Goal: Task Accomplishment & Management: Manage account settings

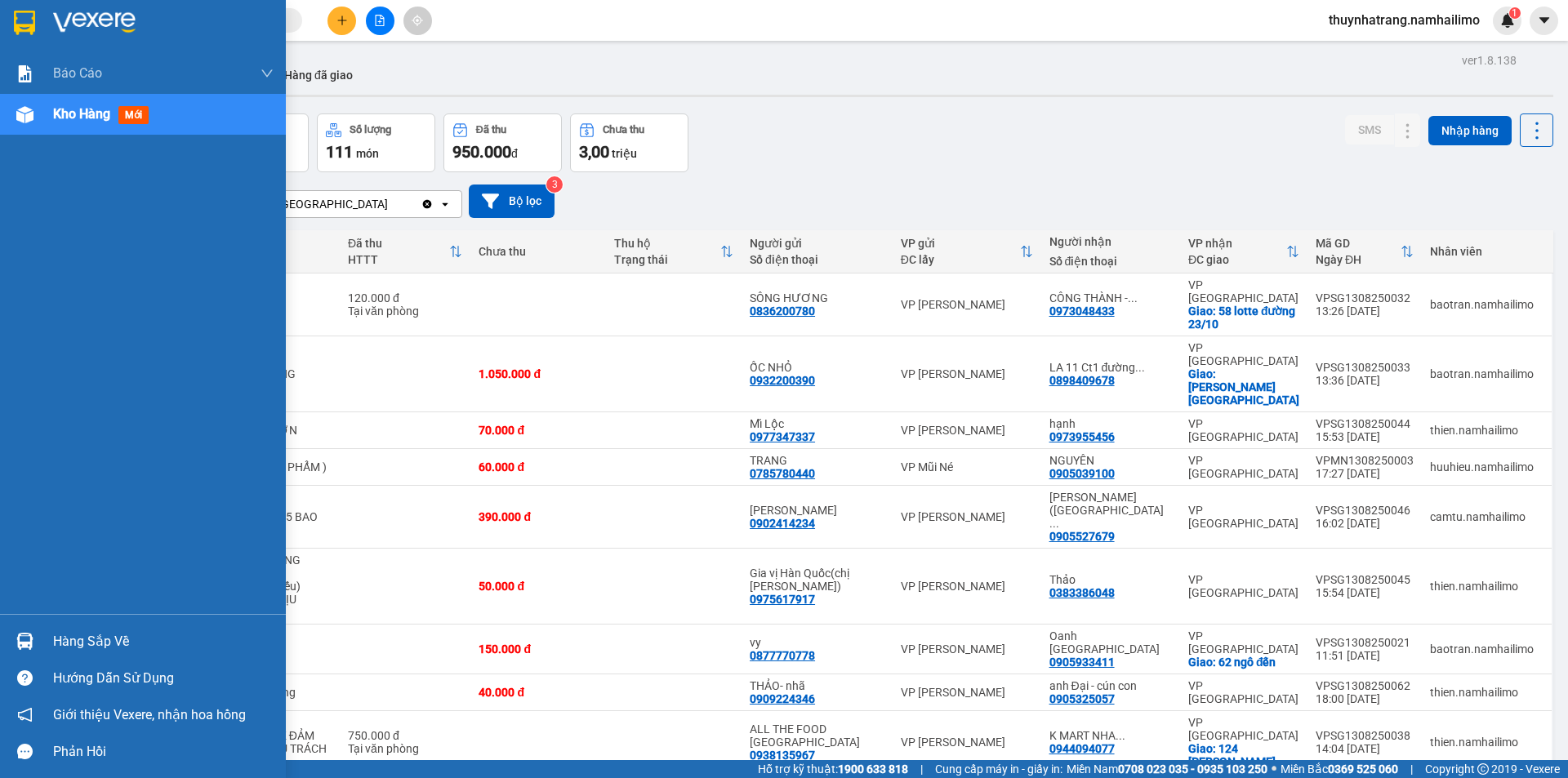
click at [32, 20] on img at bounding box center [24, 22] width 21 height 24
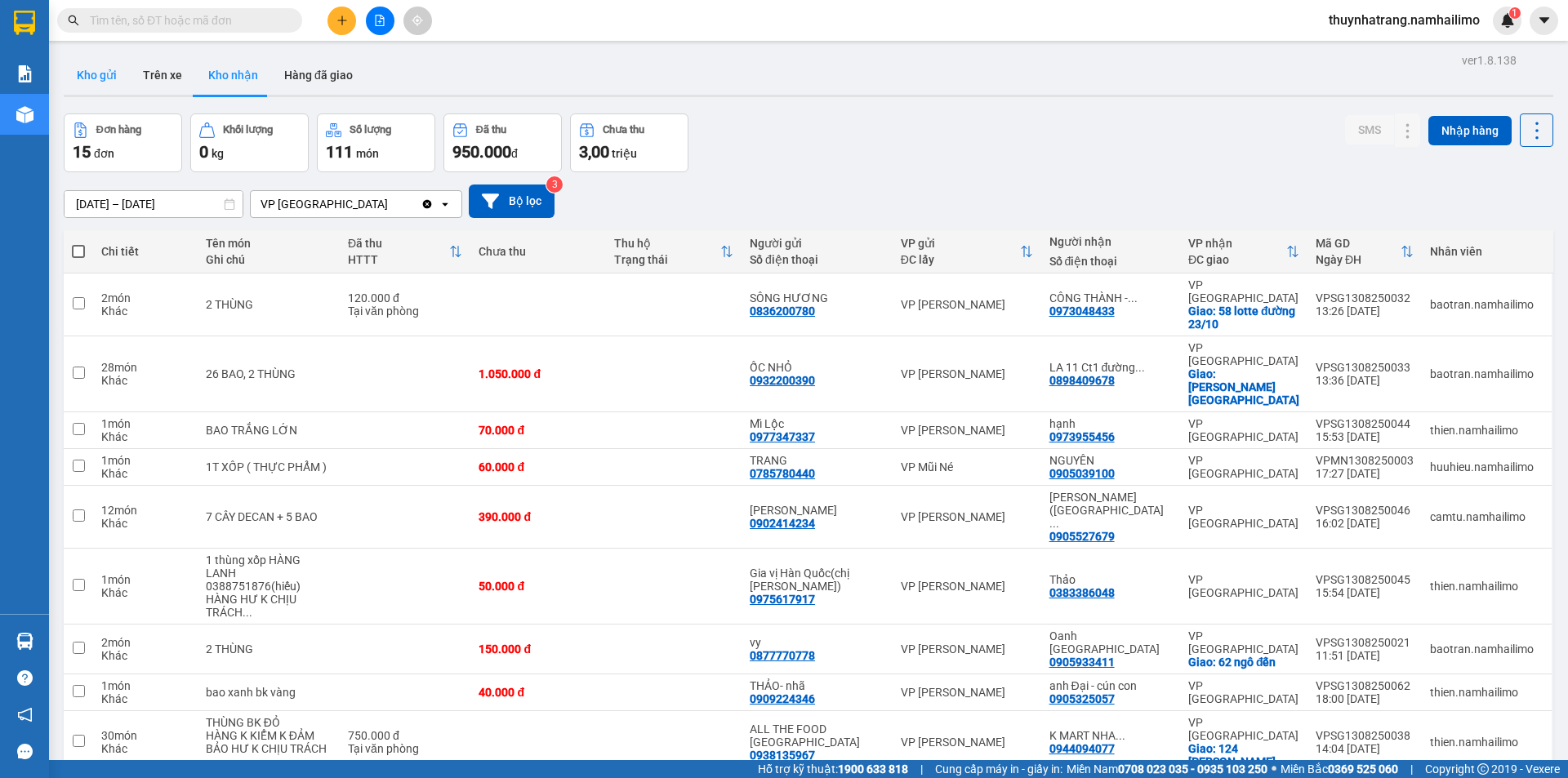
click at [108, 79] on button "Kho gửi" at bounding box center [96, 75] width 66 height 39
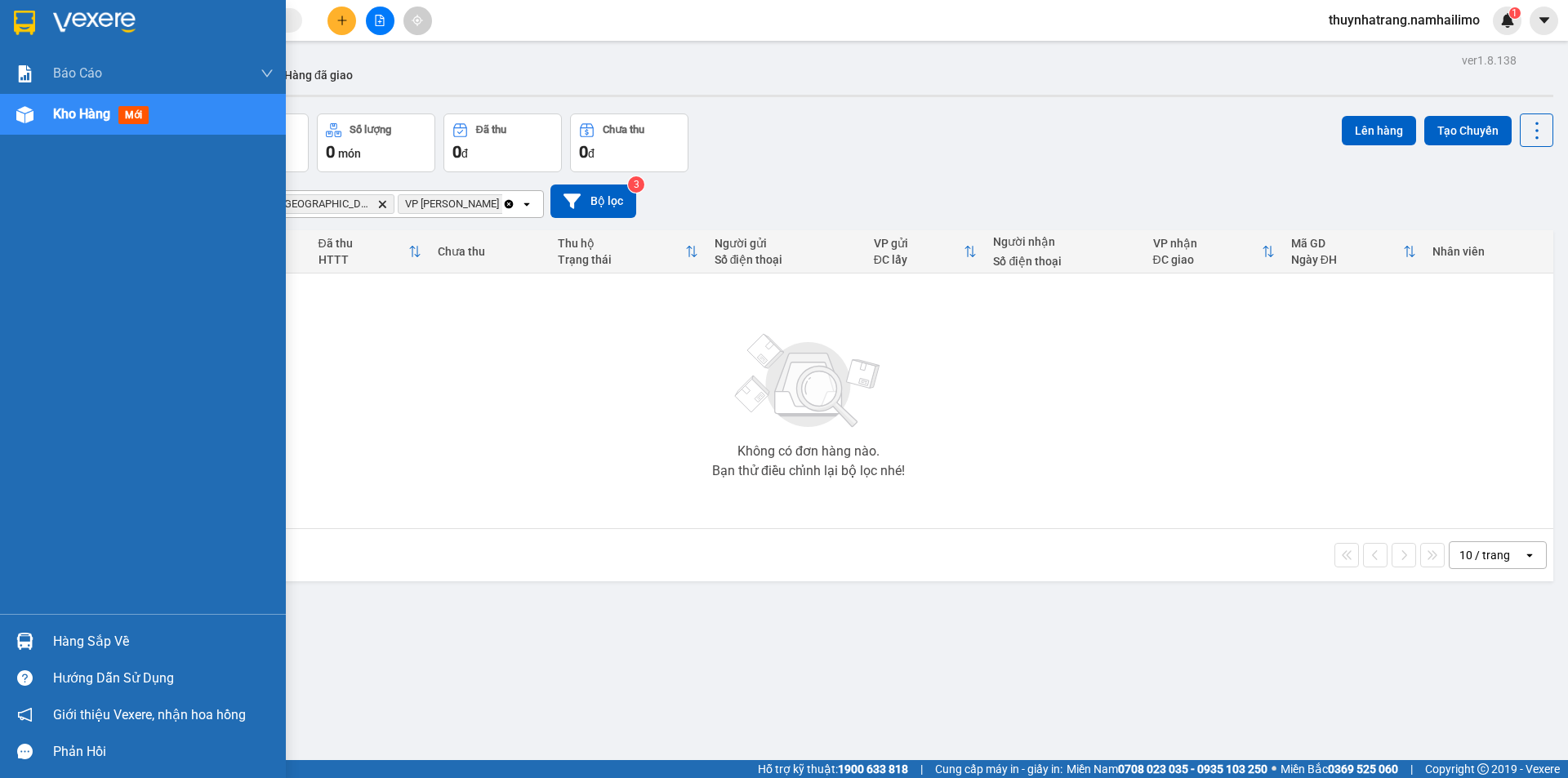
click at [36, 30] on div at bounding box center [24, 22] width 29 height 29
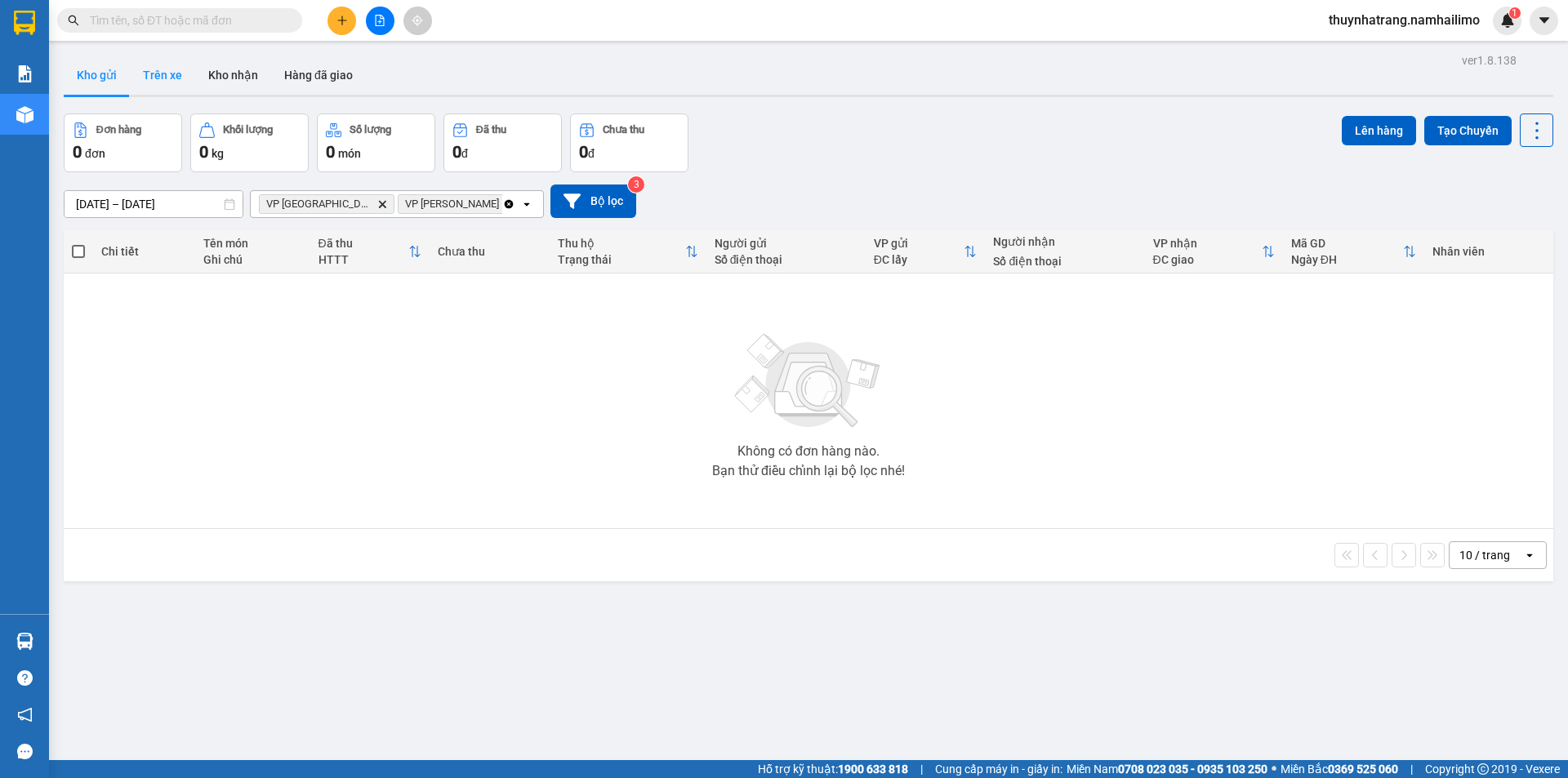
click at [176, 86] on button "Trên xe" at bounding box center [162, 75] width 65 height 39
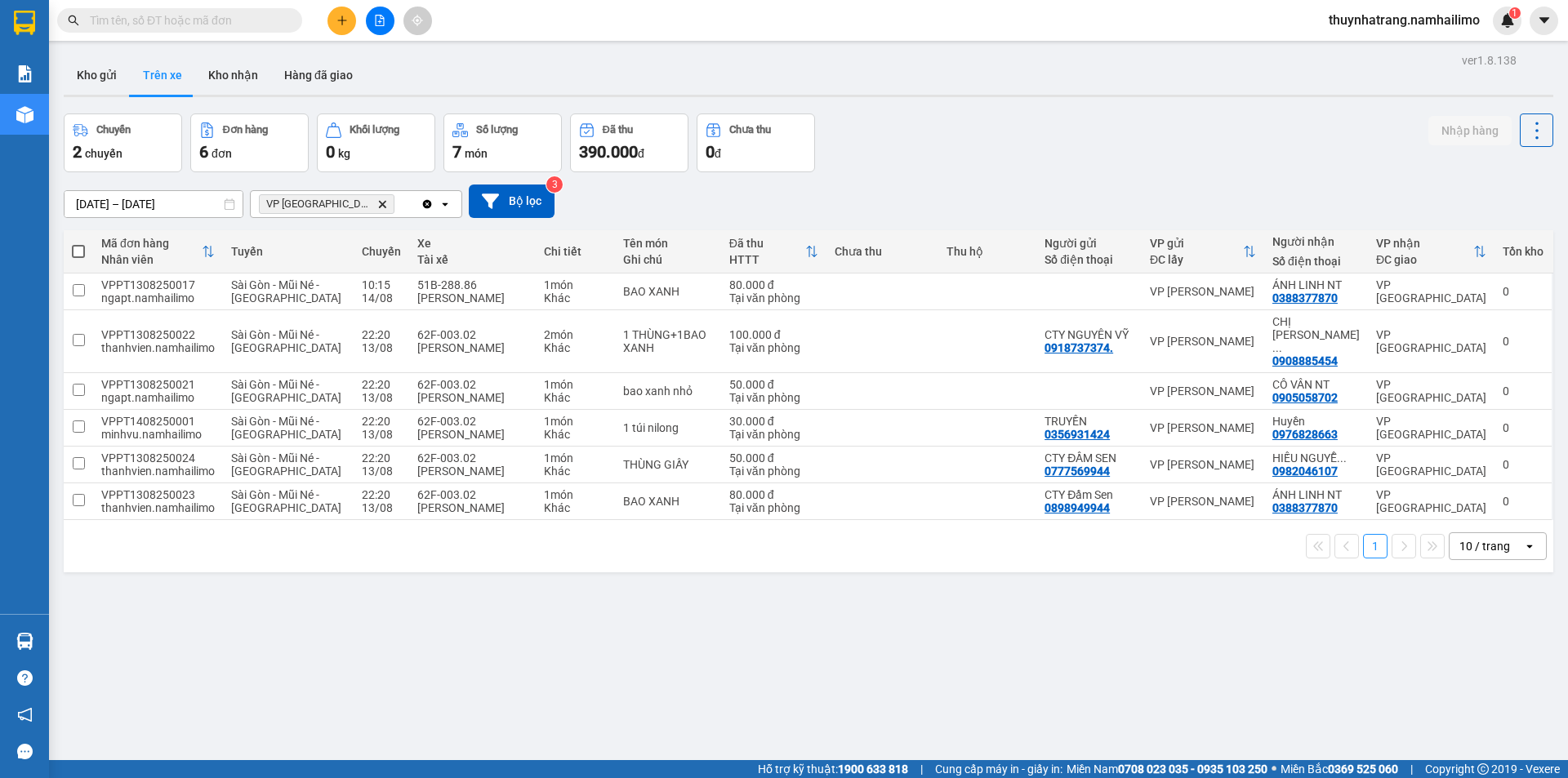
click at [78, 249] on span at bounding box center [79, 251] width 13 height 13
click at [79, 244] on input "checkbox" at bounding box center [79, 244] width 0 height 0
checkbox input "true"
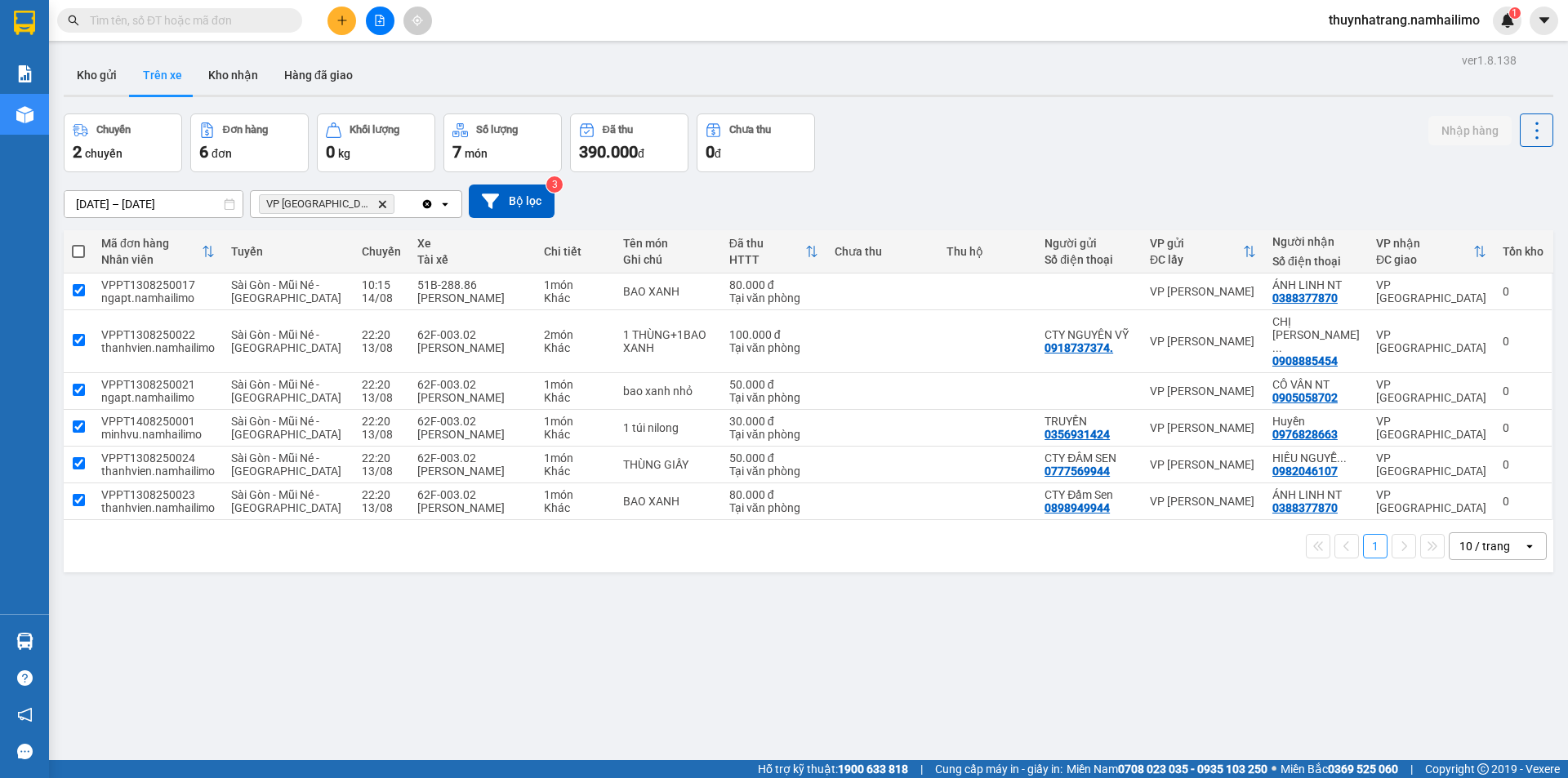
checkbox input "true"
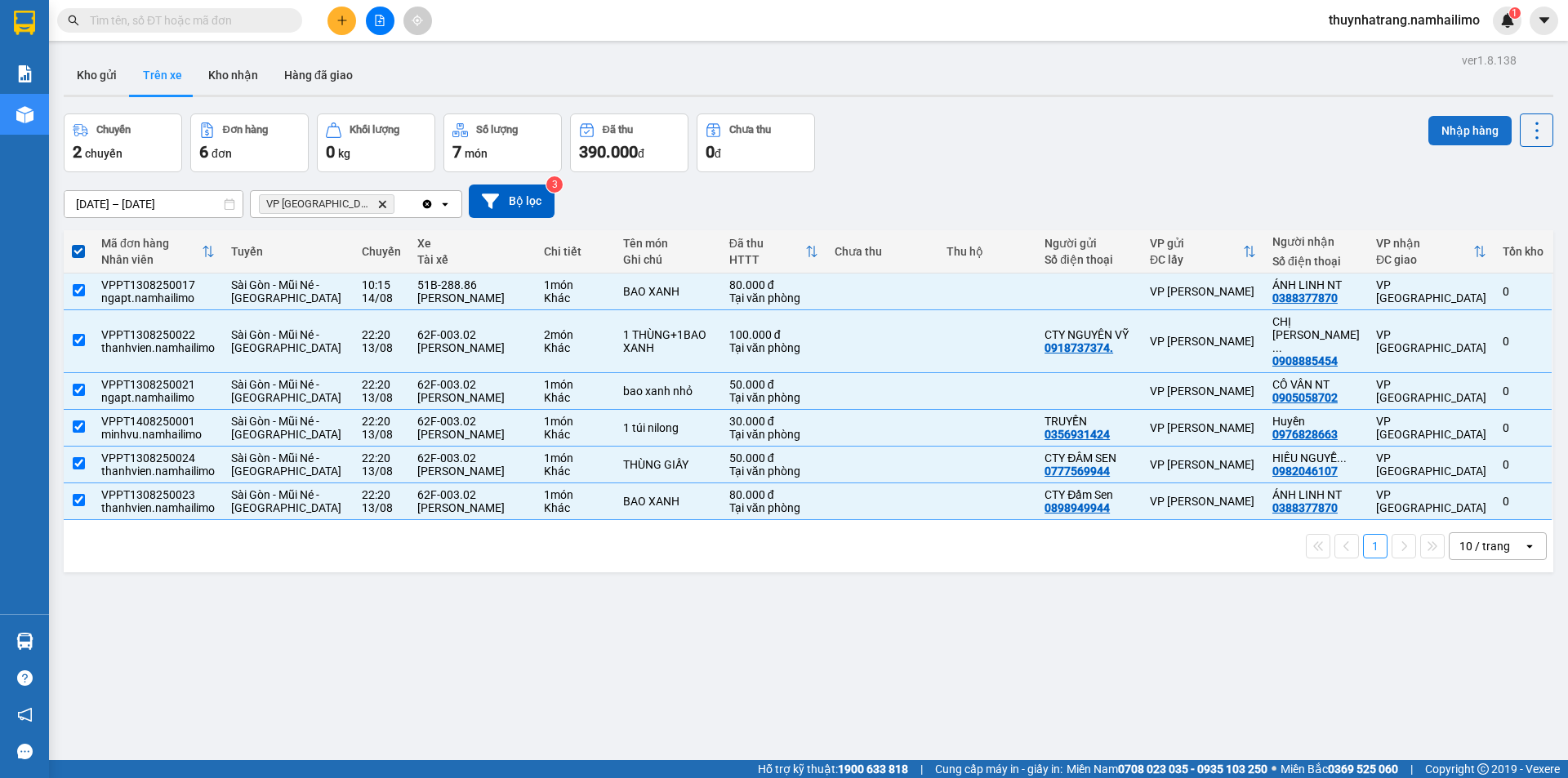
click at [1447, 137] on button "Nhập hàng" at bounding box center [1470, 131] width 83 height 30
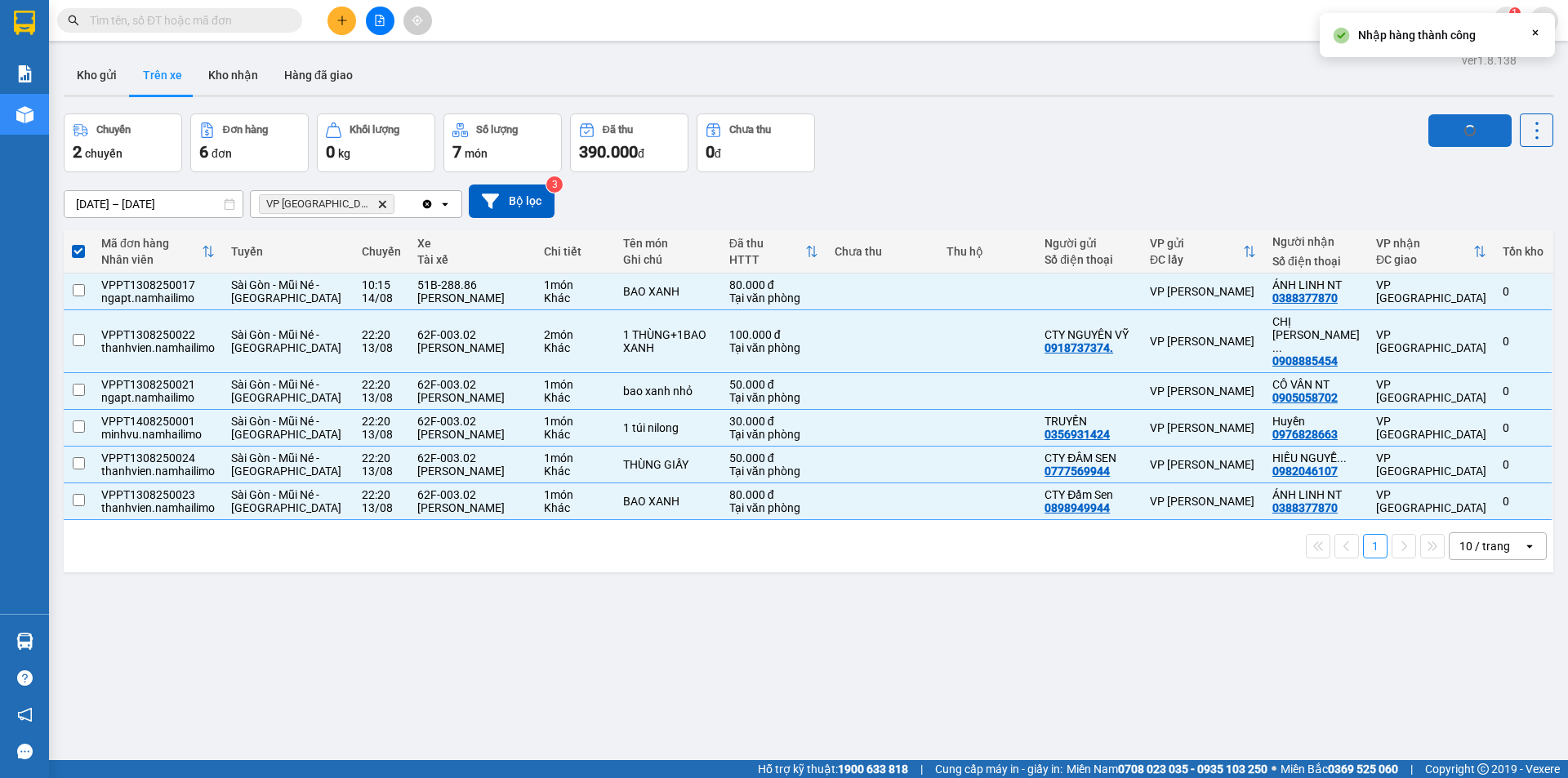
checkbox input "false"
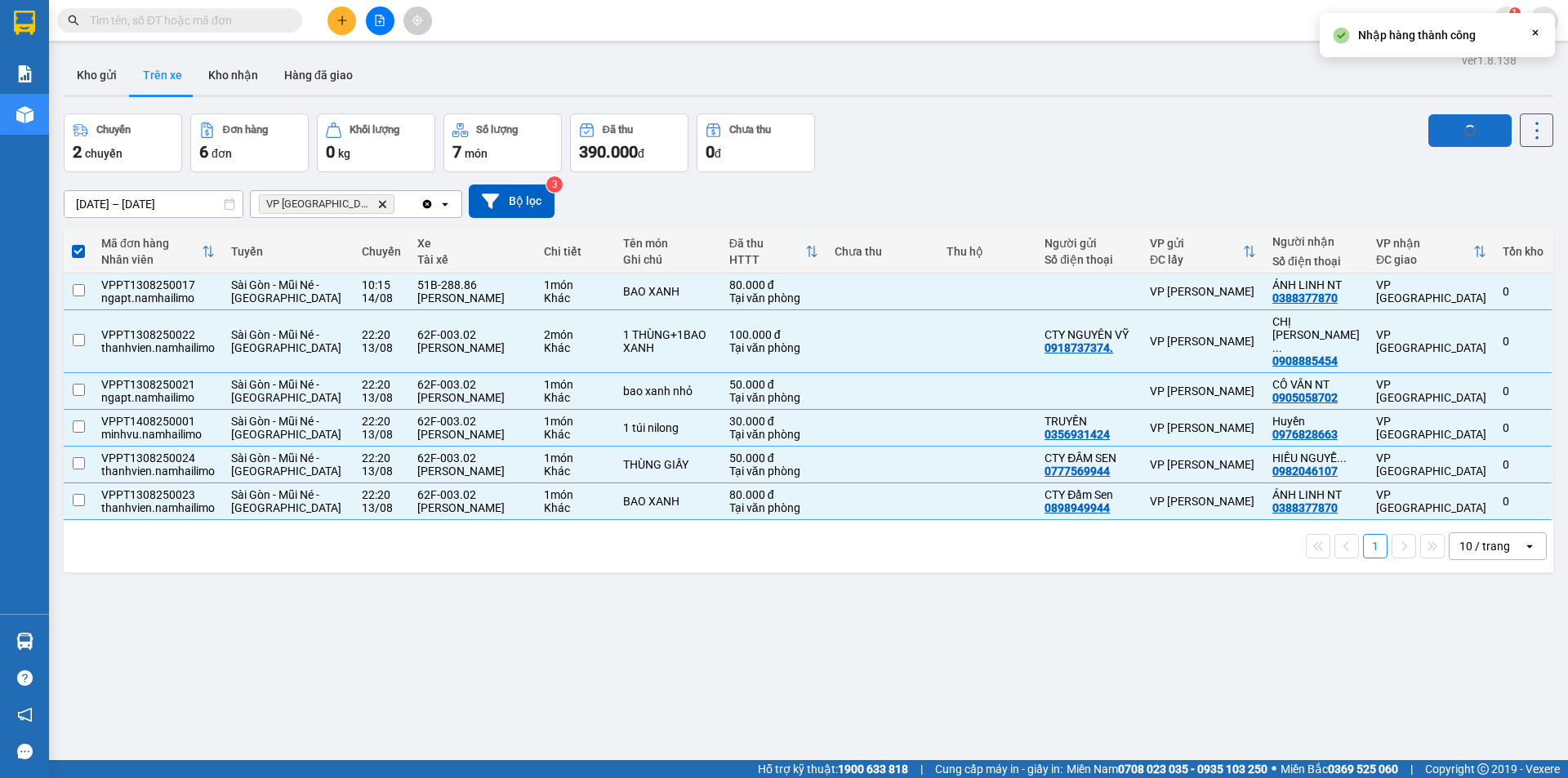
checkbox input "false"
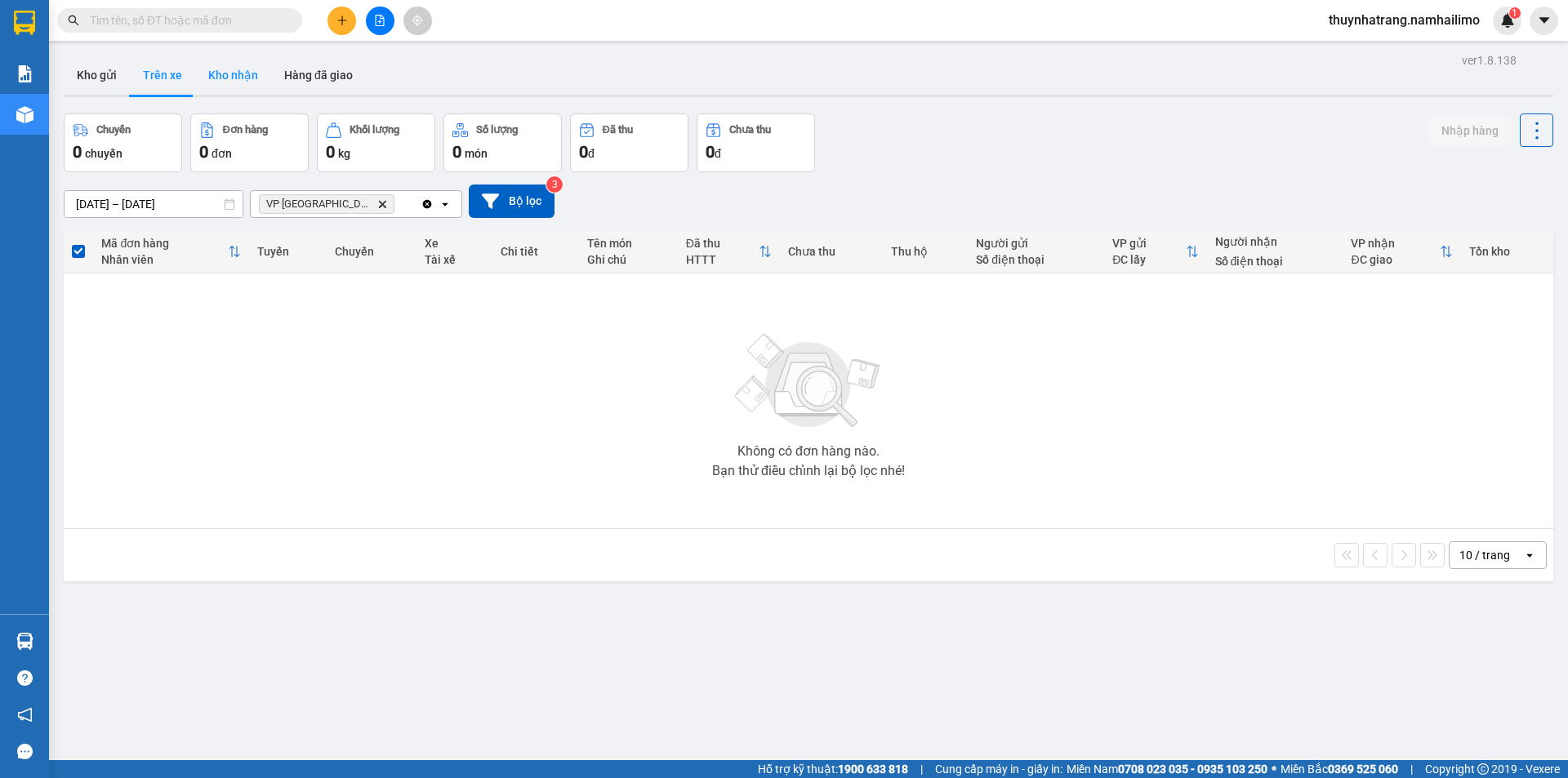
click at [232, 90] on button "Kho nhận" at bounding box center [234, 75] width 76 height 39
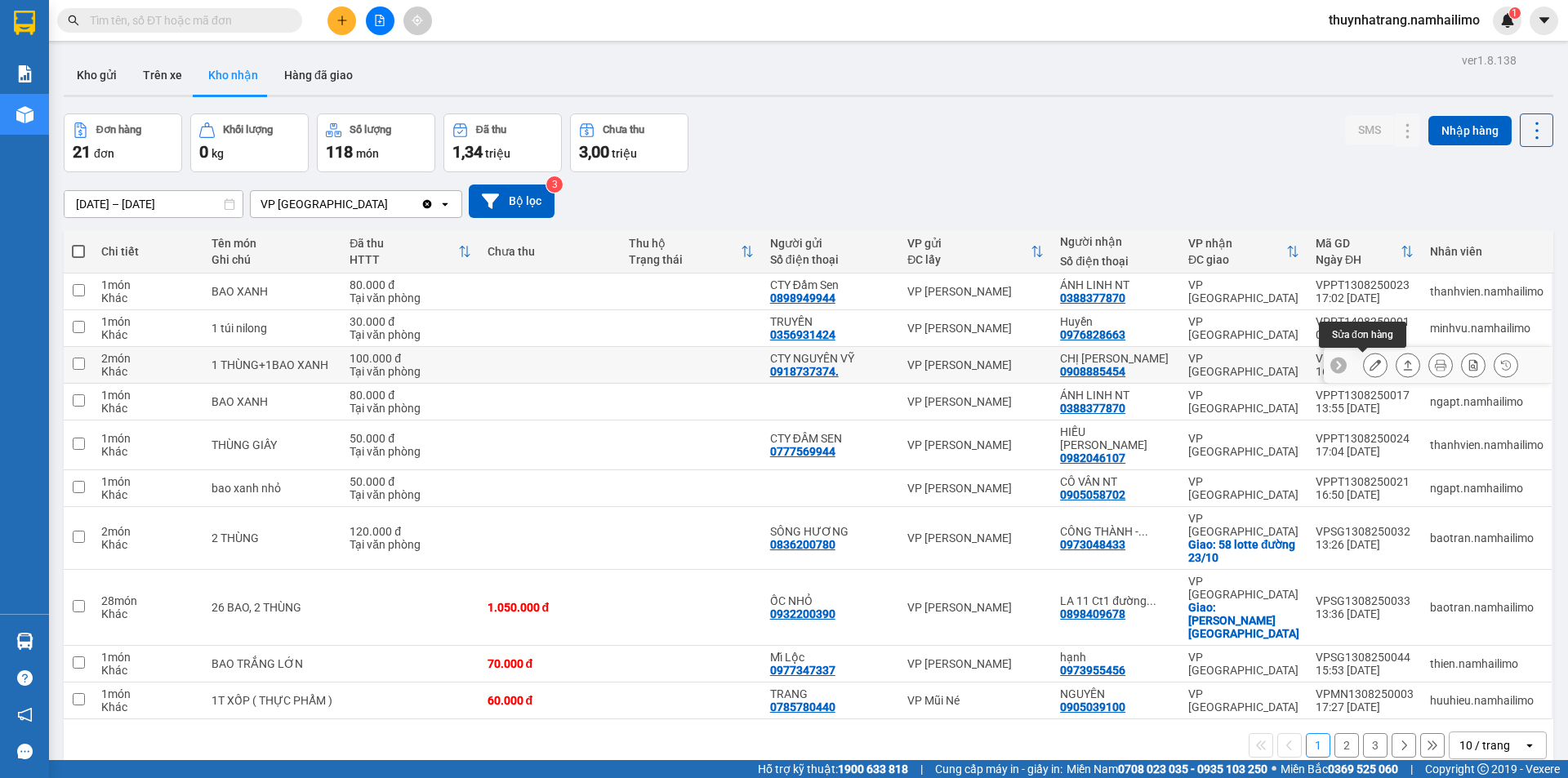
click at [1370, 368] on icon at bounding box center [1375, 365] width 11 height 11
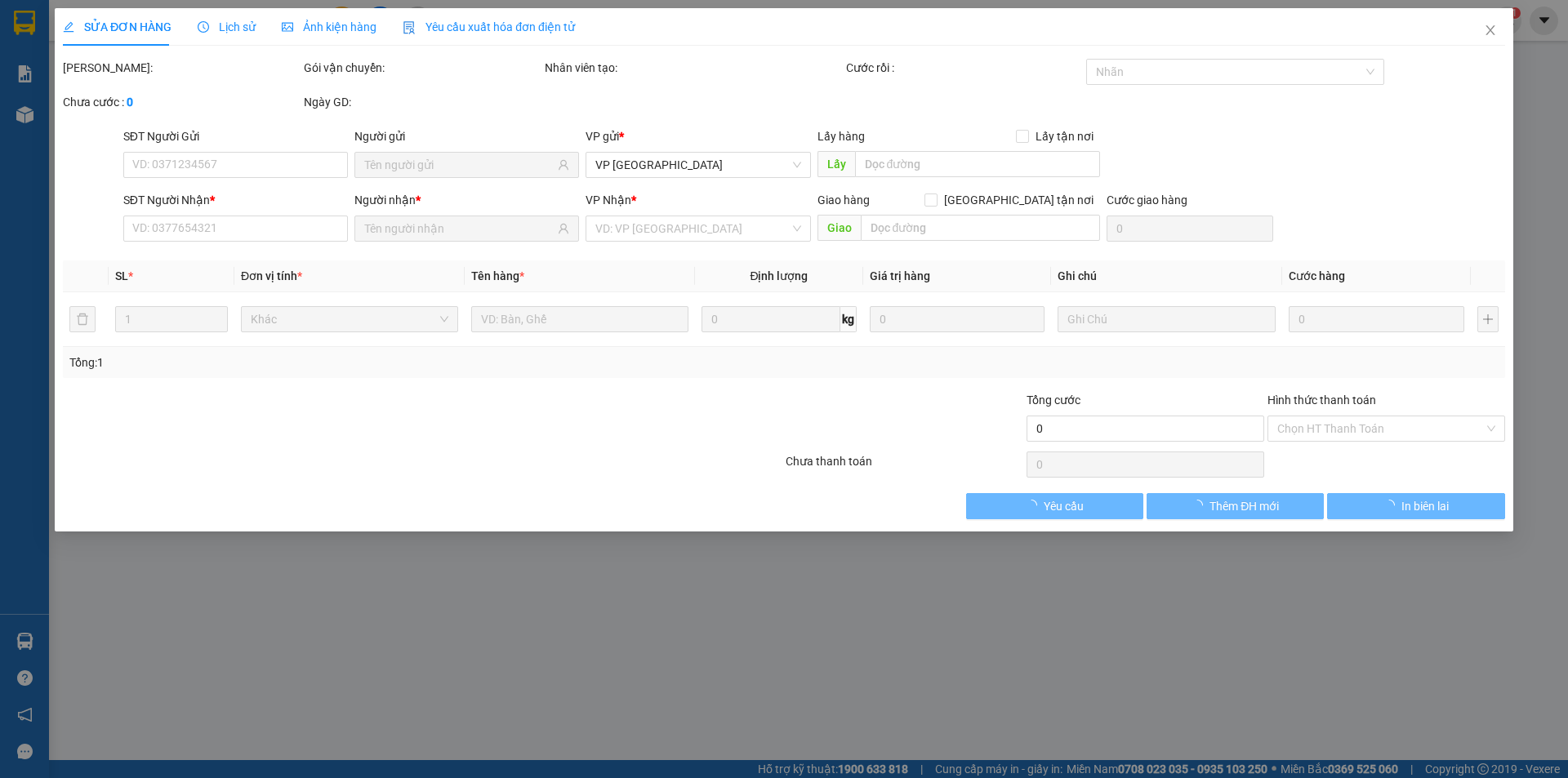
type input "0918737374."
type input "CTY NGUYÊN VỸ"
type input "0908885454"
type input "CHỊ [PERSON_NAME]"
type input "100.000"
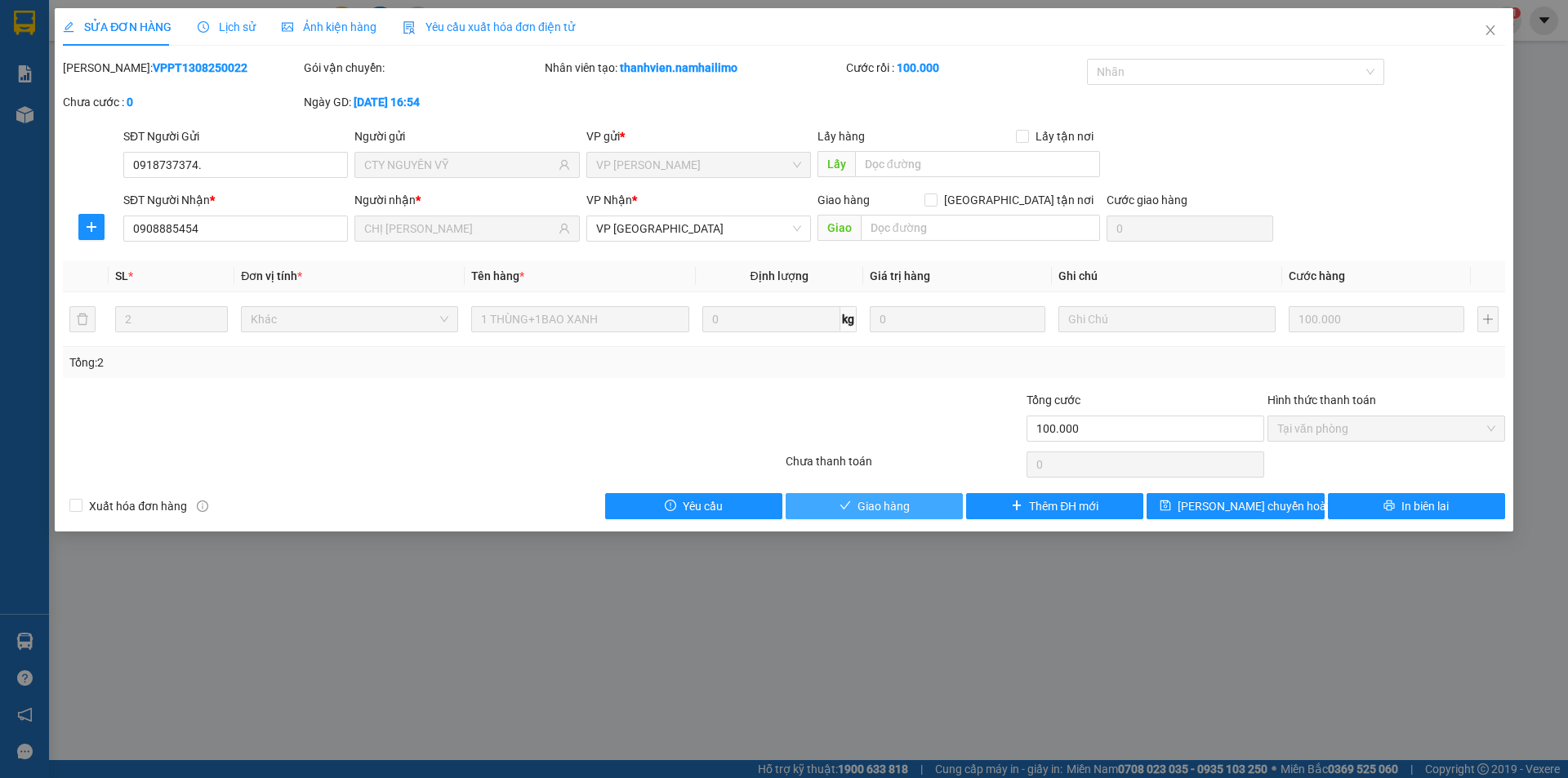
click at [904, 508] on span "Giao hàng" at bounding box center [883, 506] width 52 height 18
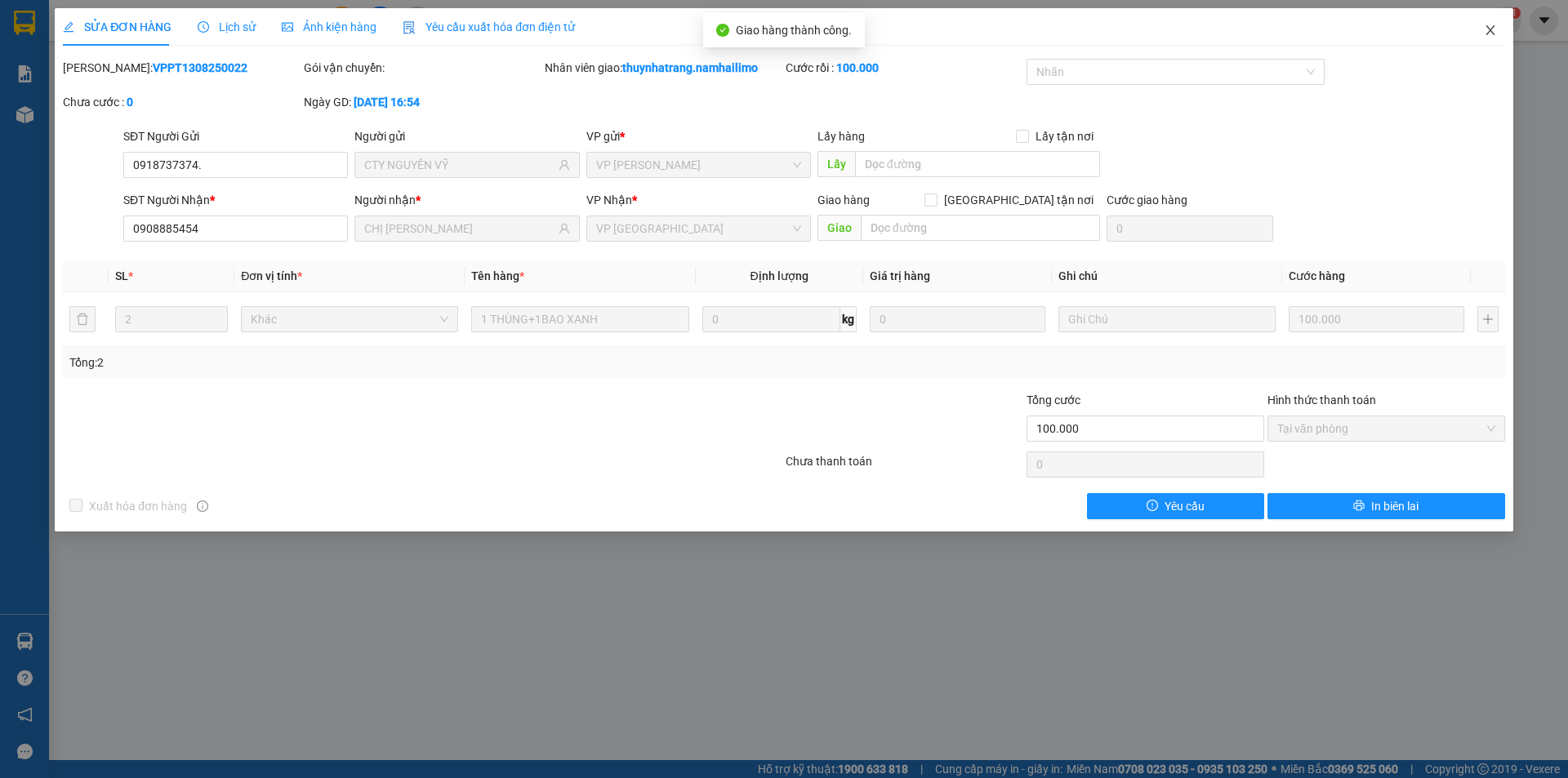
click at [1488, 31] on icon "close" at bounding box center [1490, 31] width 13 height 13
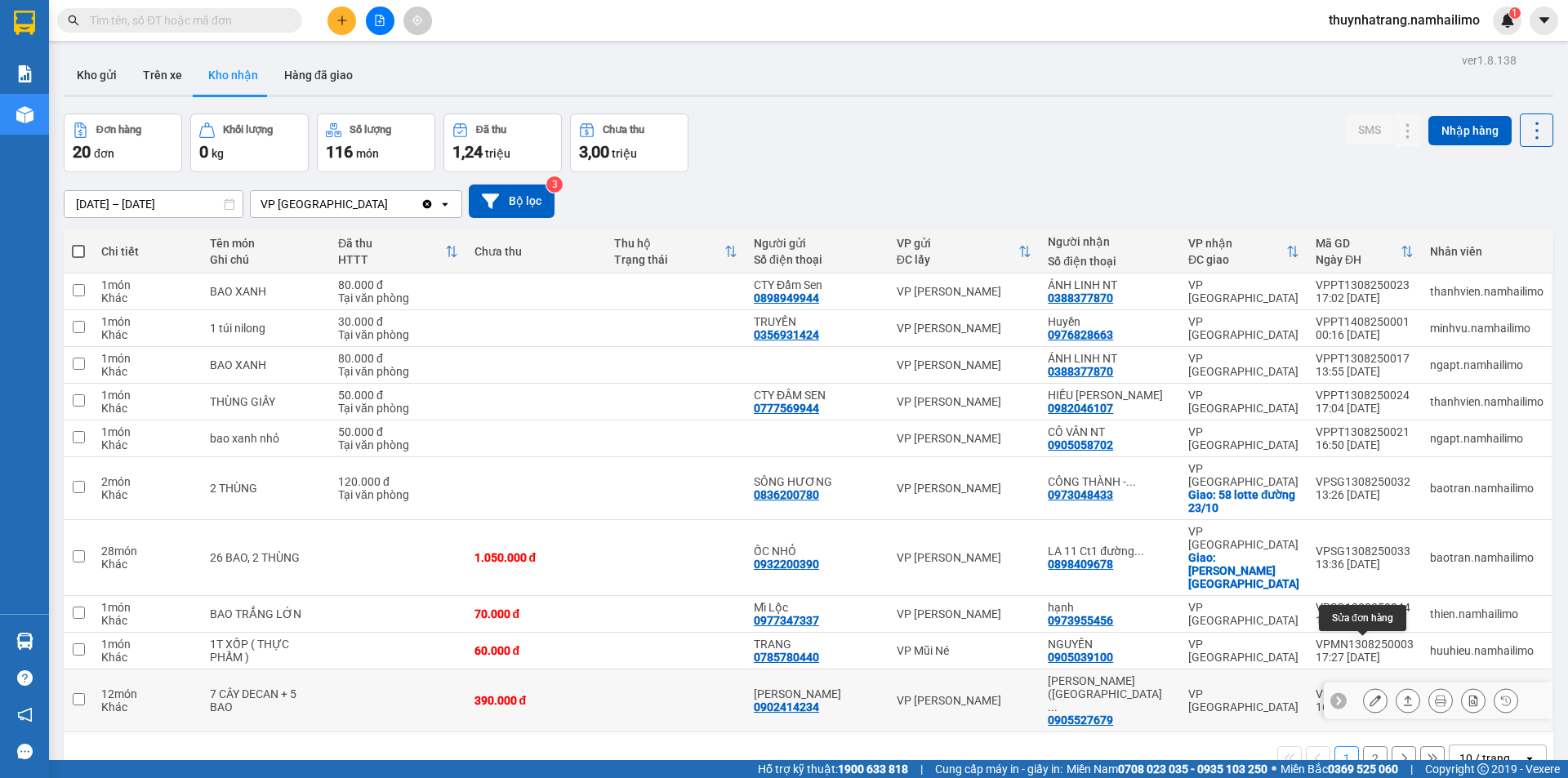
click at [1370, 695] on icon at bounding box center [1375, 700] width 11 height 11
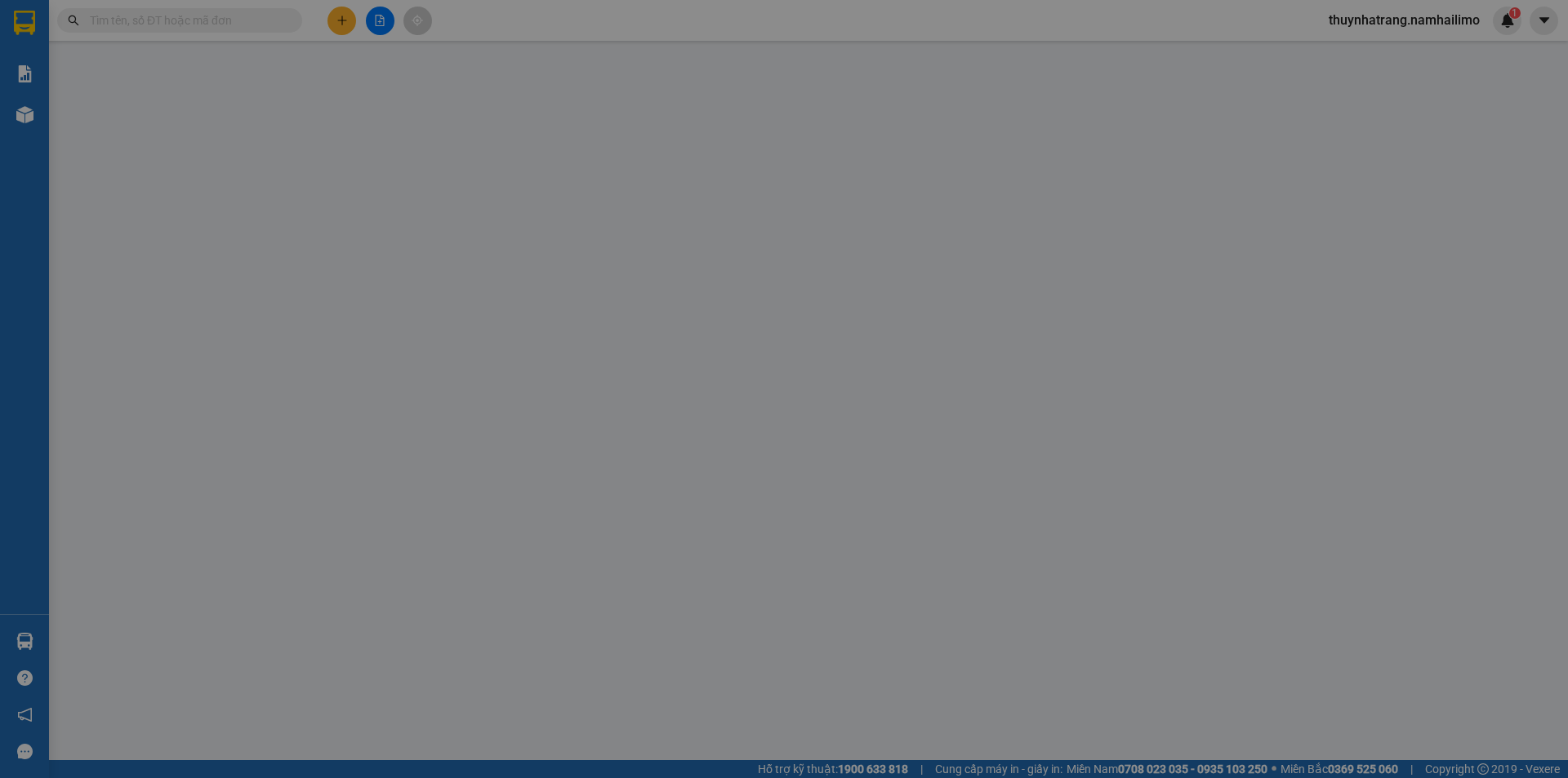
type input "0902414234"
type input "[PERSON_NAME]"
type input "0905527679"
type input "[PERSON_NAME] ([GEOGRAPHIC_DATA])"
type input "390.000"
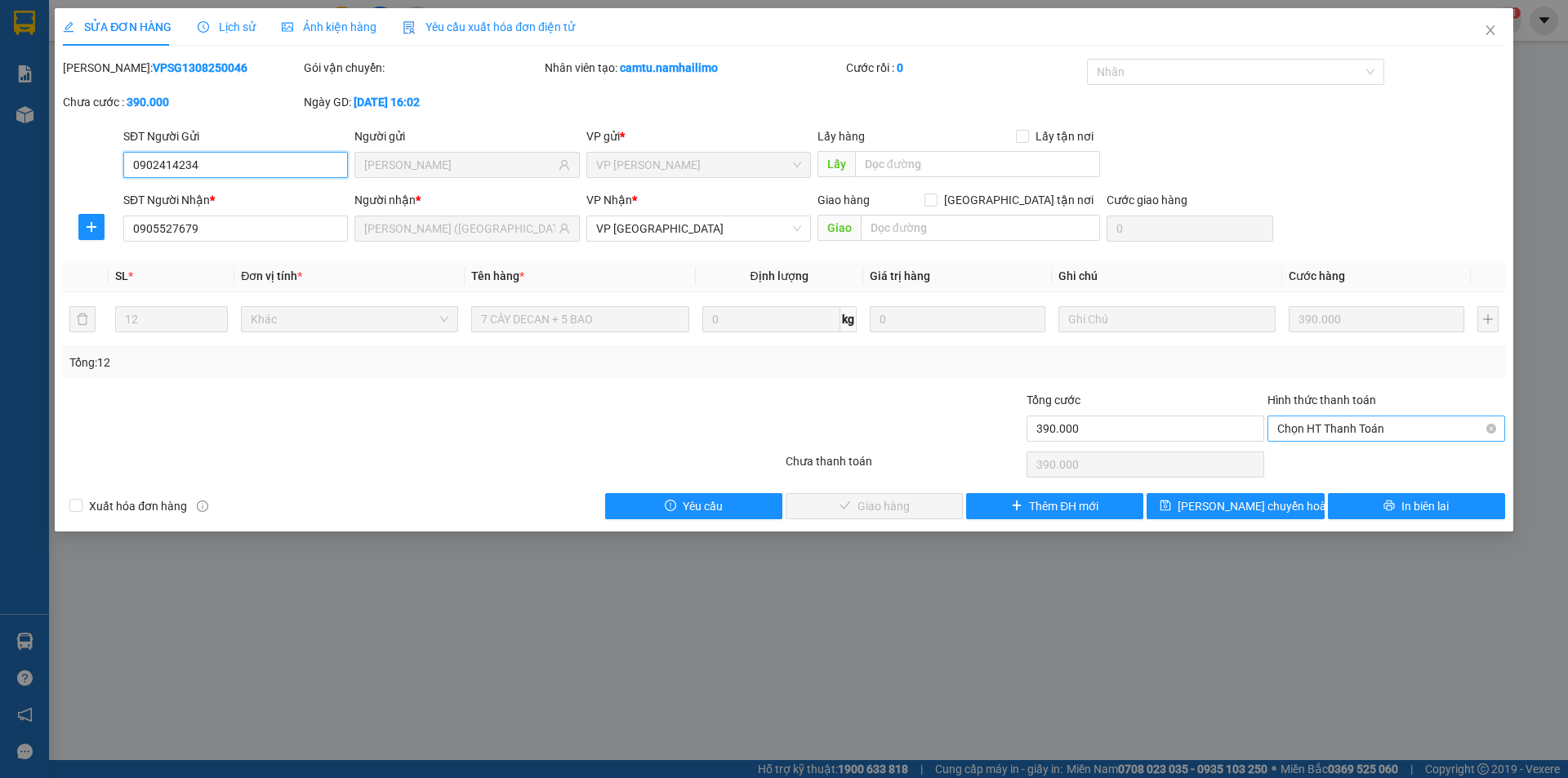
click at [1322, 427] on span "Chọn HT Thanh Toán" at bounding box center [1385, 428] width 218 height 24
click at [1385, 462] on div "Tại văn phòng" at bounding box center [1385, 460] width 218 height 18
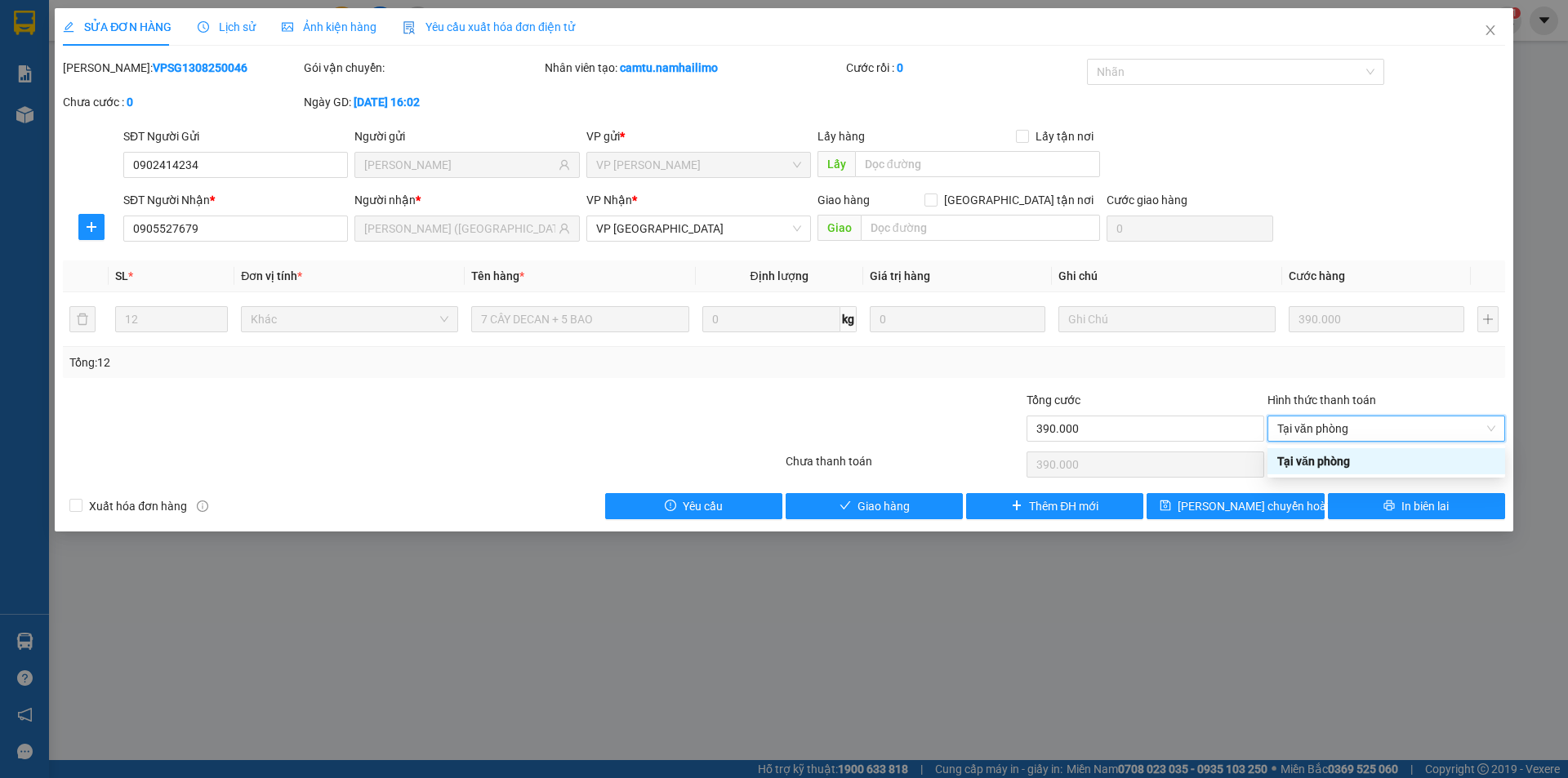
type input "0"
click at [926, 511] on button "Giao hàng" at bounding box center [874, 506] width 177 height 26
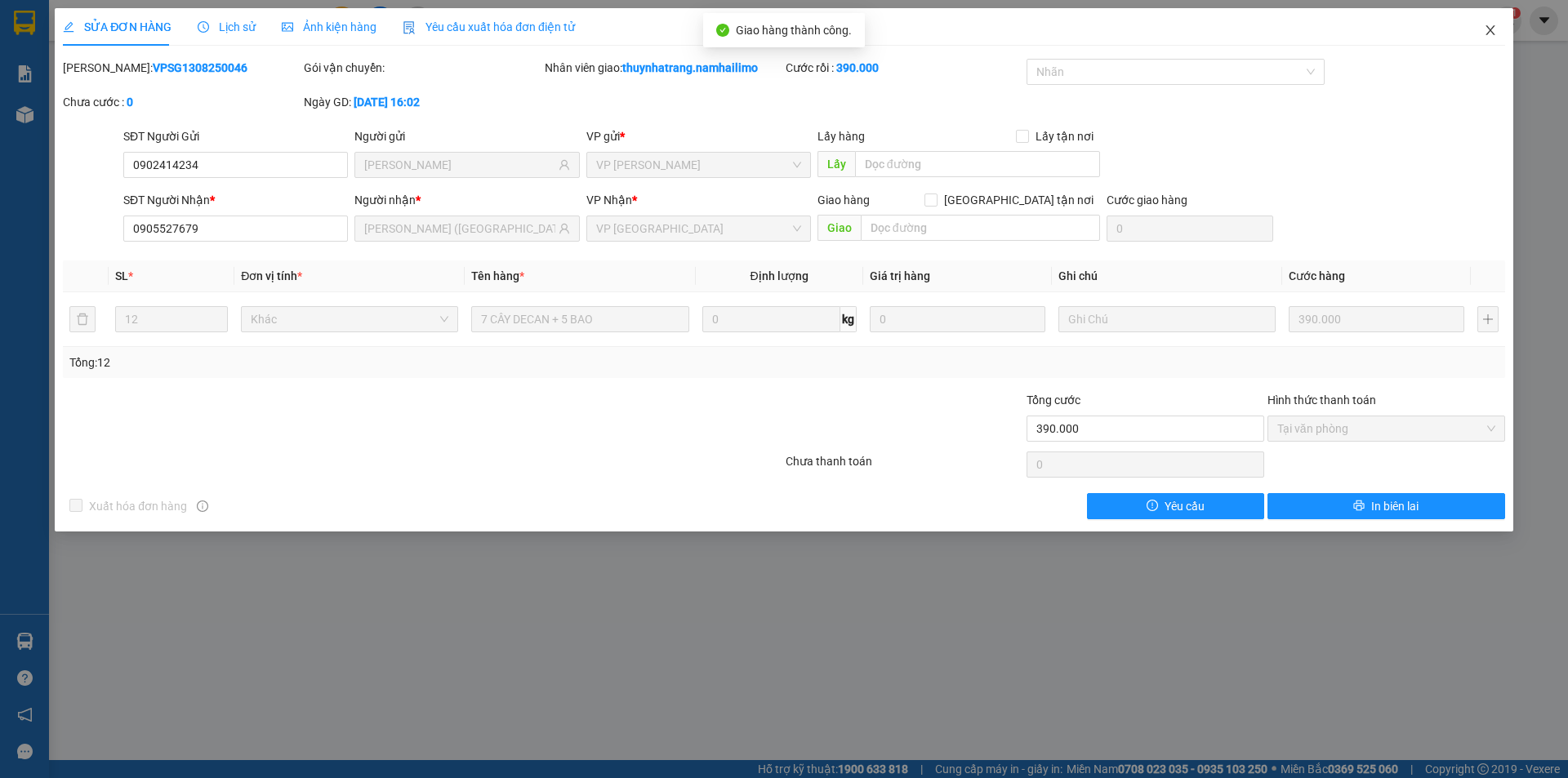
click at [1490, 31] on icon "close" at bounding box center [1490, 30] width 9 height 10
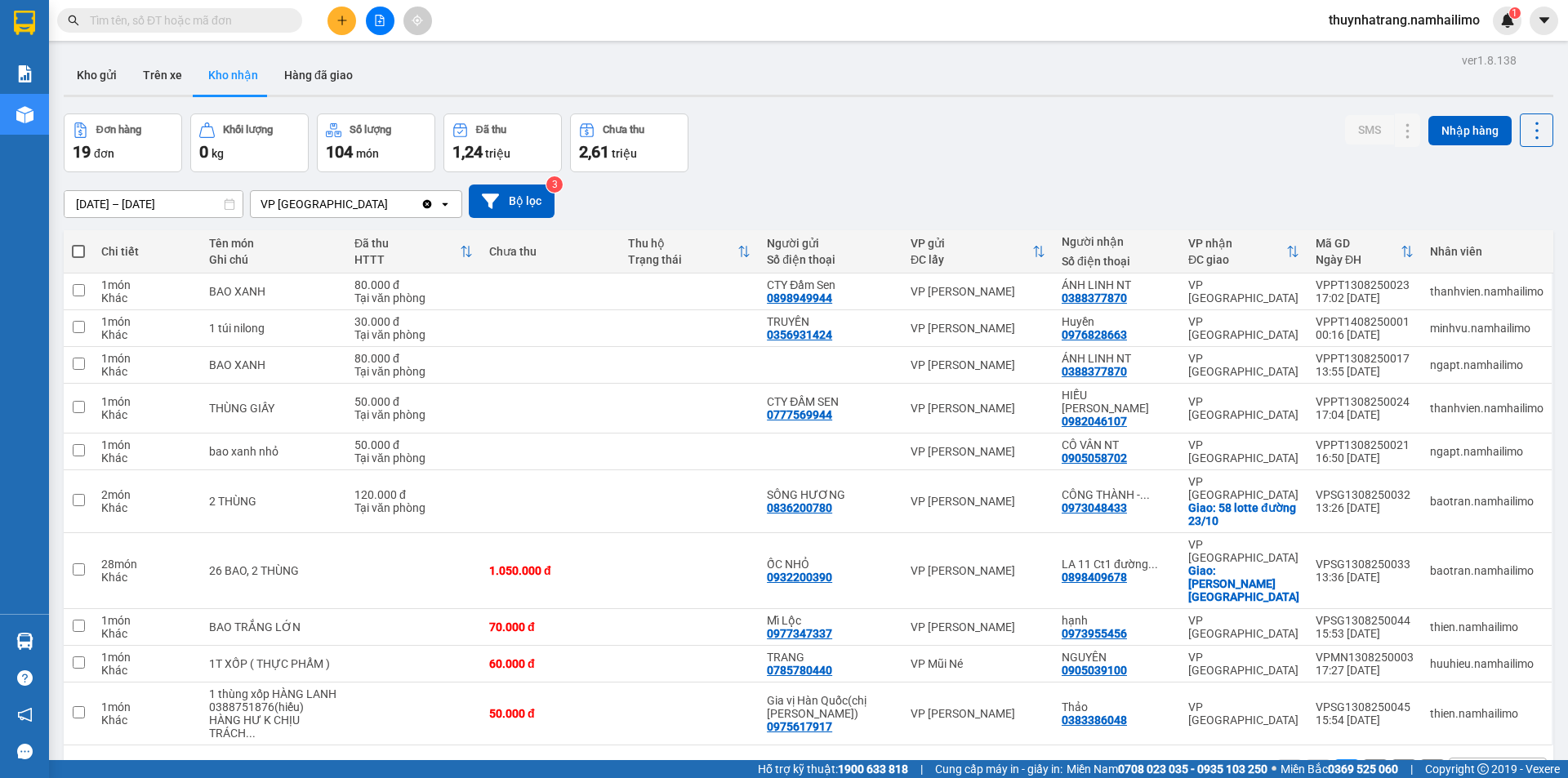
click at [1363, 759] on button "2" at bounding box center [1375, 771] width 24 height 24
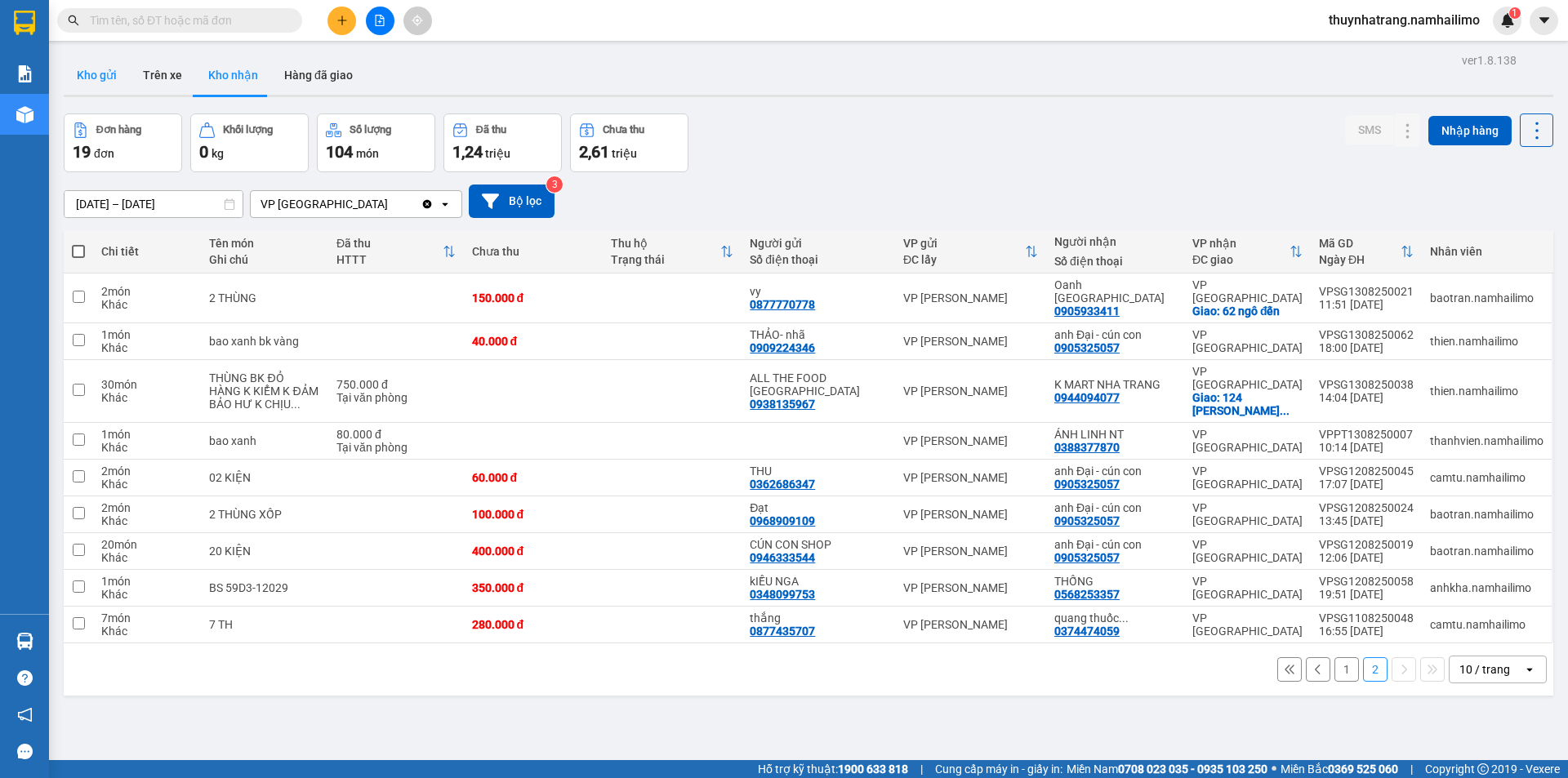
click at [99, 79] on button "Kho gửi" at bounding box center [96, 75] width 66 height 39
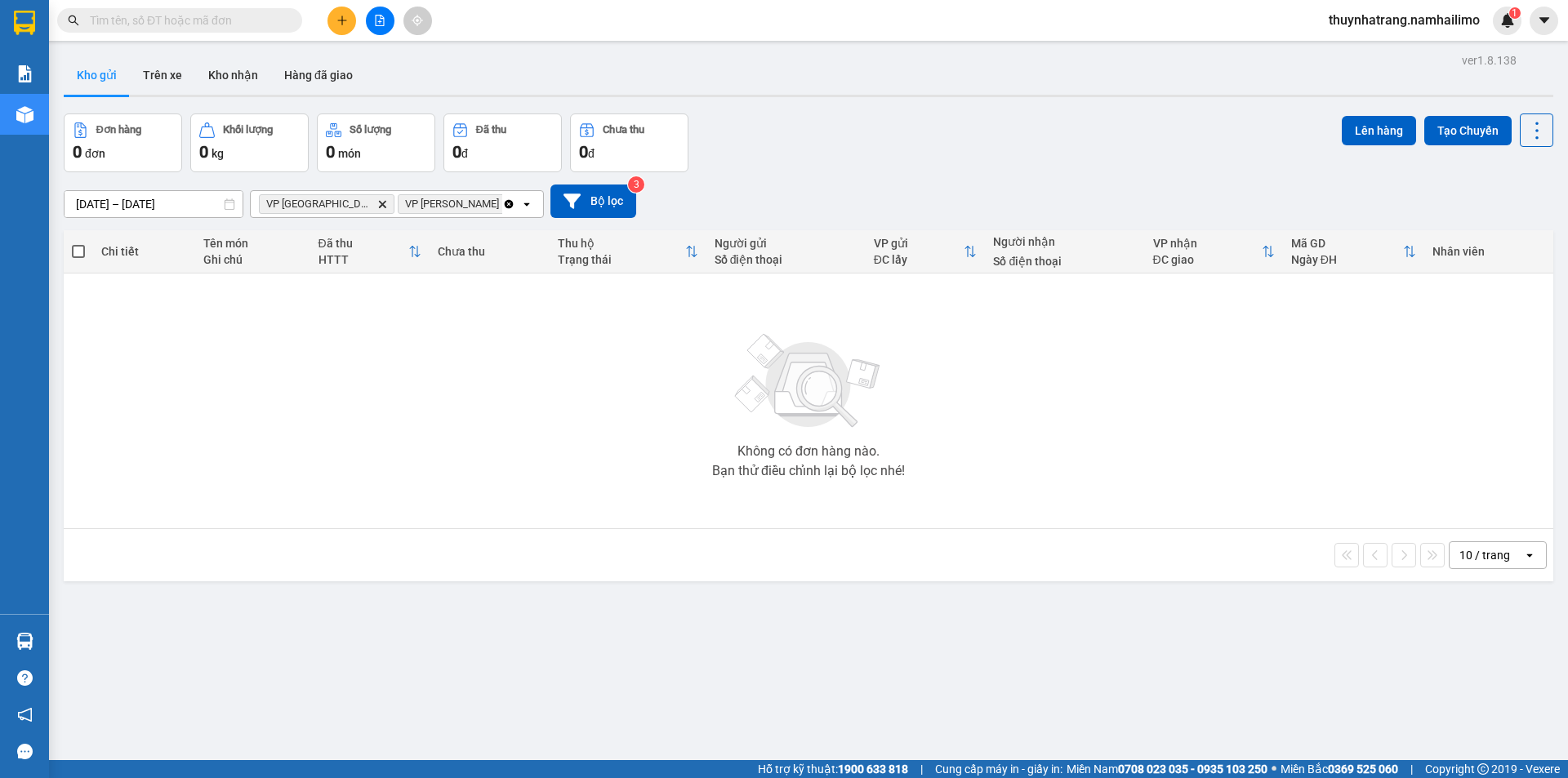
click at [507, 203] on icon "VP Phan Thiết, close by backspace" at bounding box center [511, 204] width 7 height 7
click at [377, 200] on icon "Delete" at bounding box center [382, 204] width 10 height 10
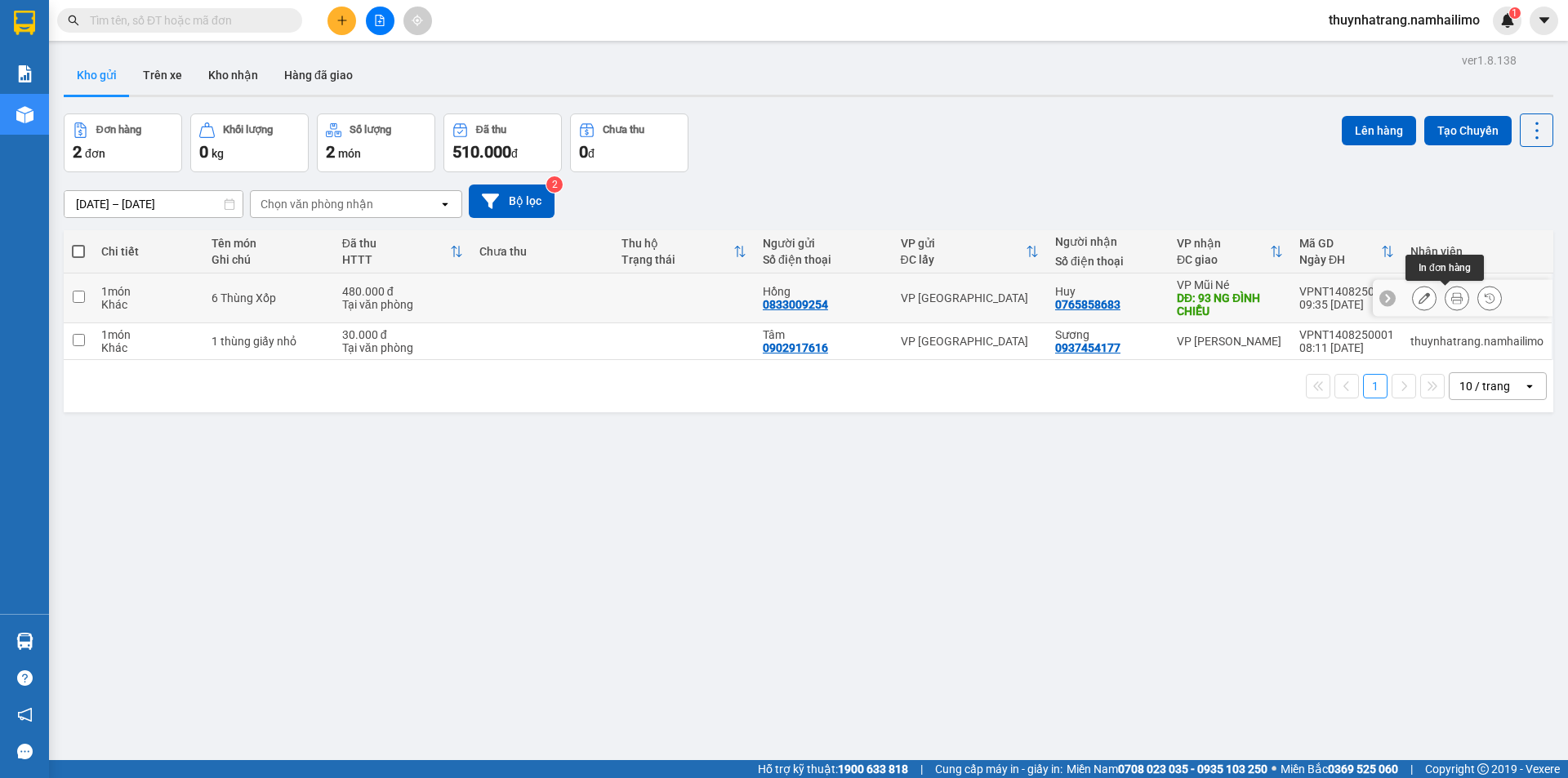
click at [1451, 299] on icon at bounding box center [1457, 297] width 11 height 11
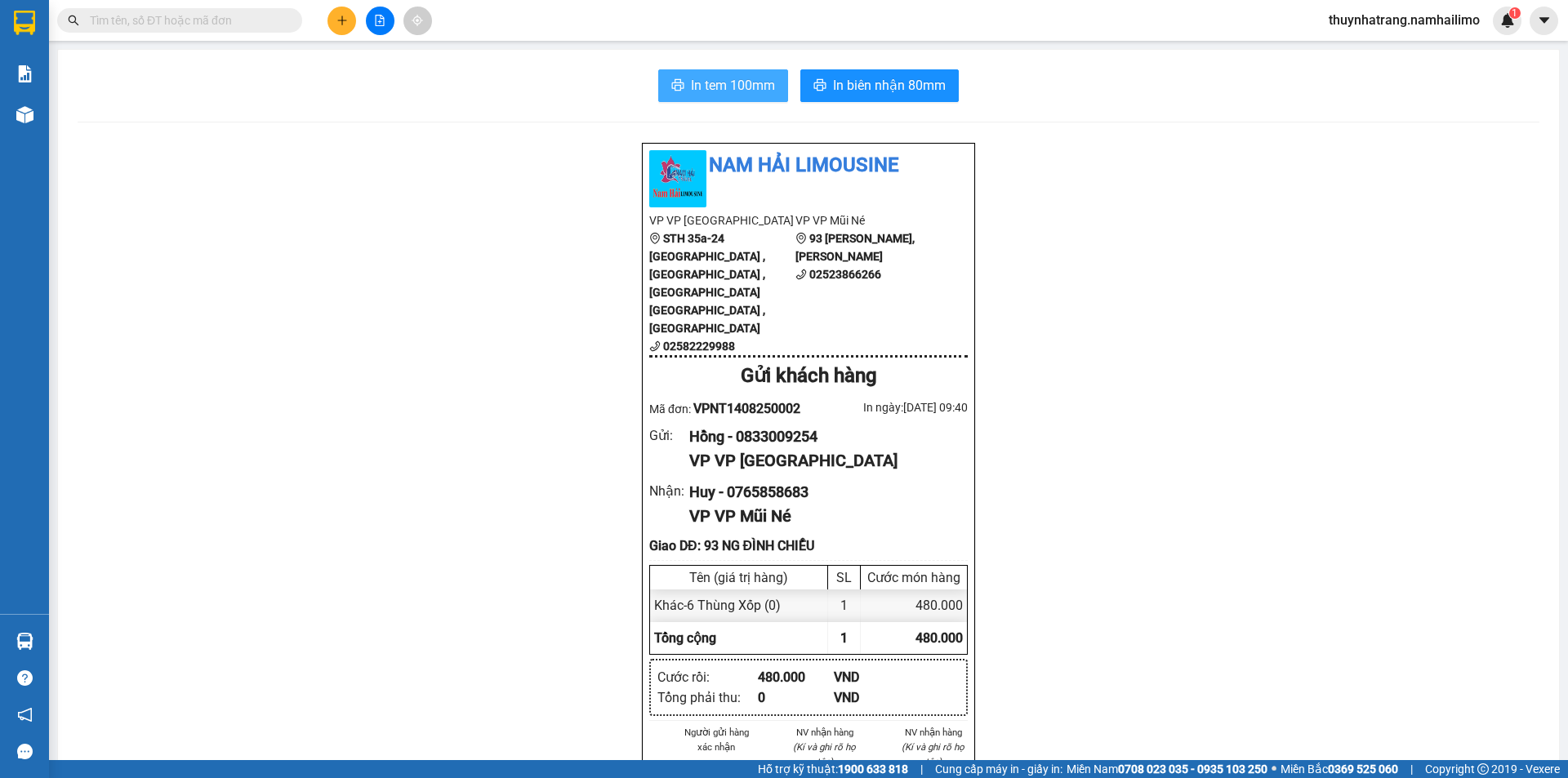
click at [723, 84] on span "In tem 100mm" at bounding box center [732, 85] width 84 height 20
click at [706, 80] on span "In tem 100mm" at bounding box center [732, 85] width 84 height 20
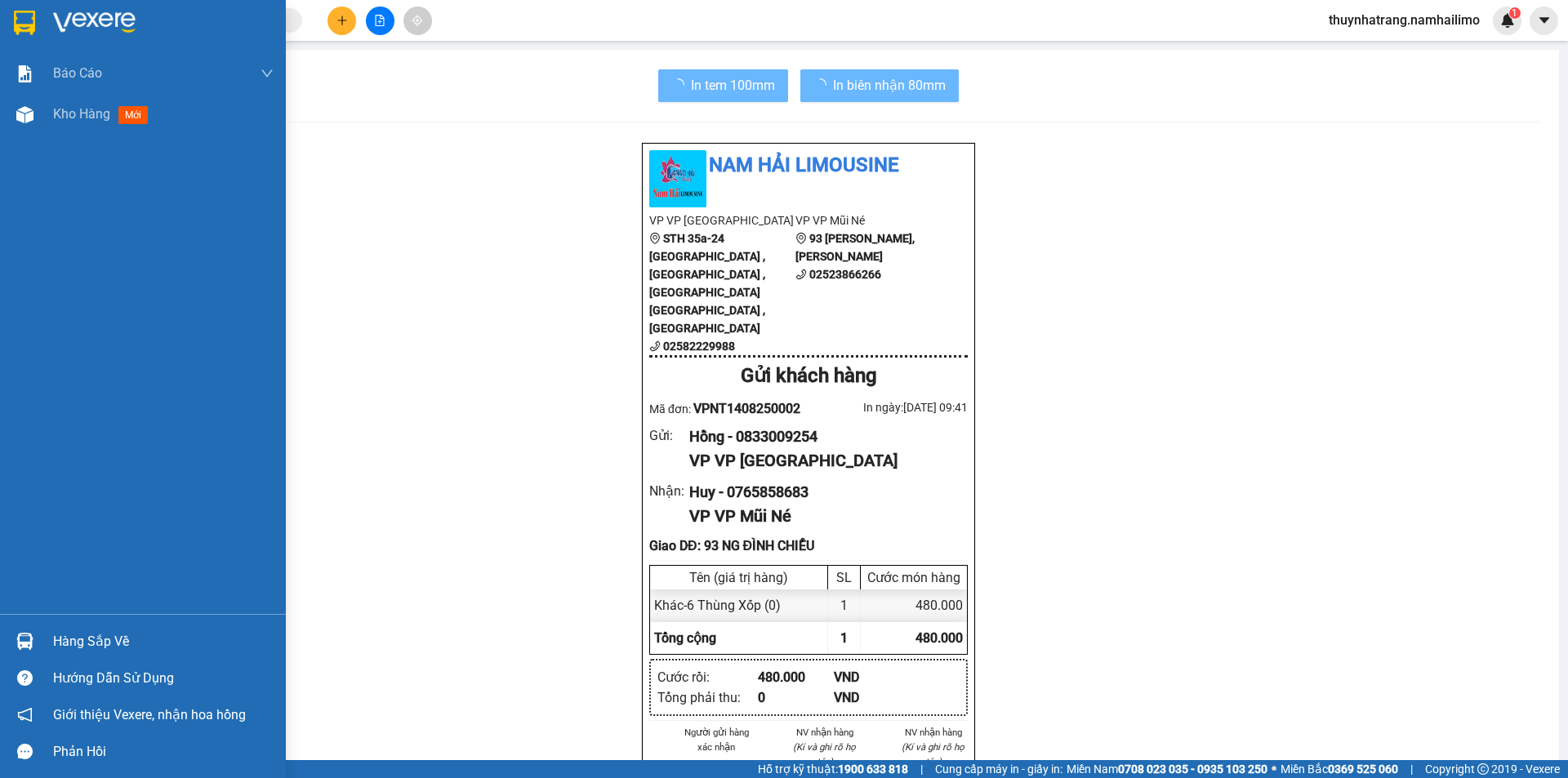
click at [18, 15] on img at bounding box center [24, 22] width 21 height 24
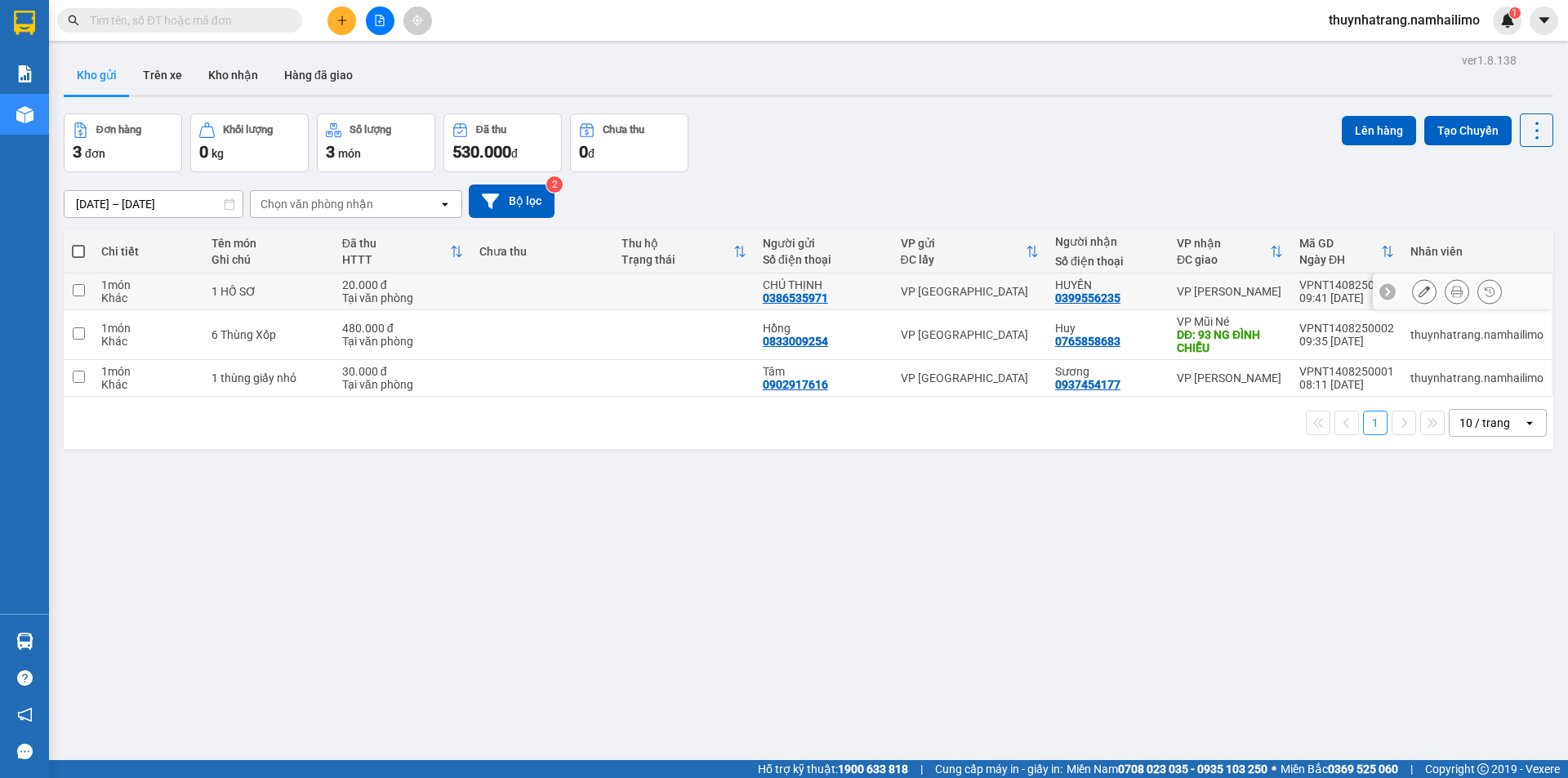
click at [1451, 295] on icon at bounding box center [1457, 291] width 11 height 11
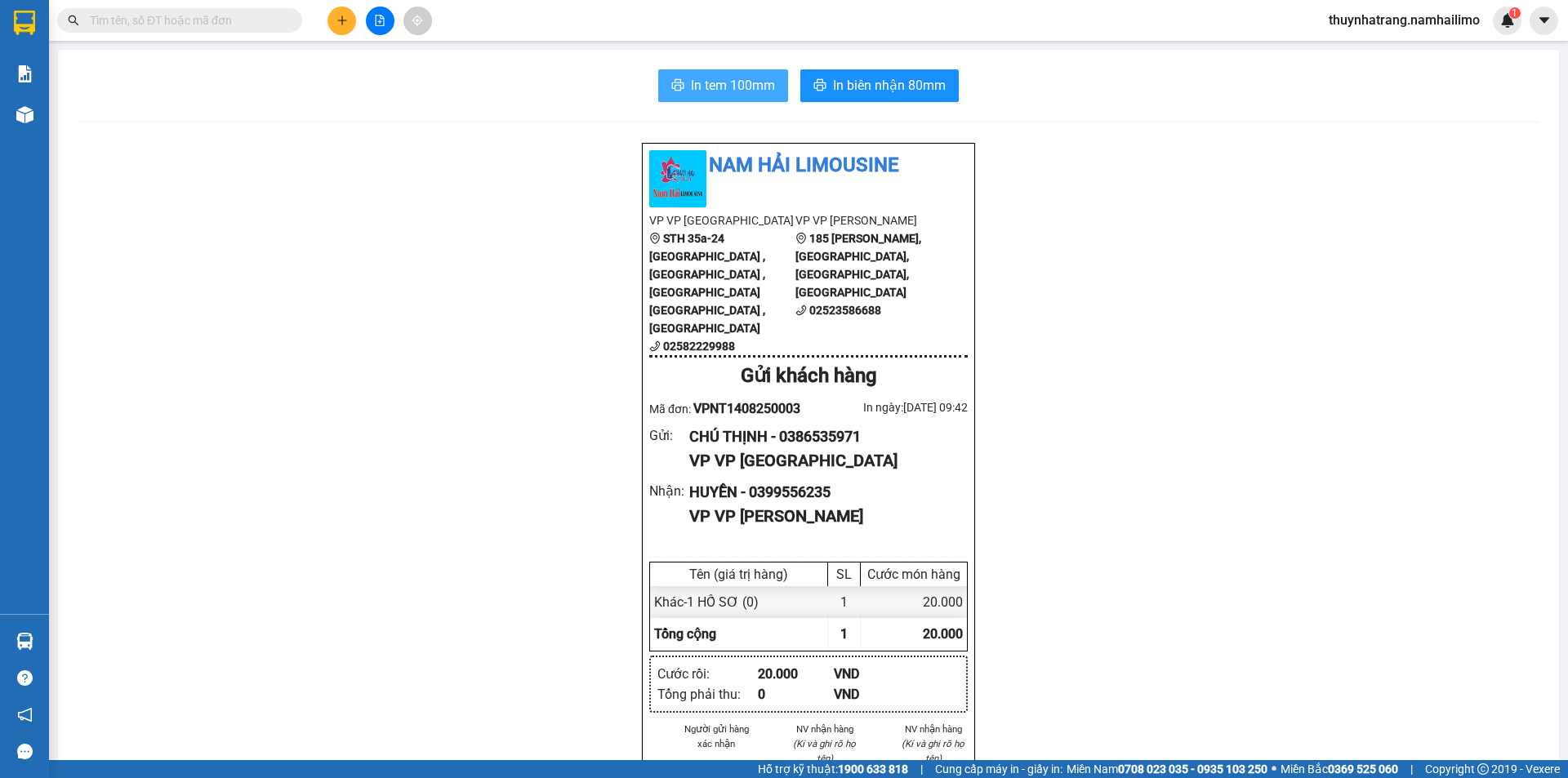
click at [714, 93] on span "In tem 100mm" at bounding box center [732, 85] width 84 height 20
